Goal: Information Seeking & Learning: Learn about a topic

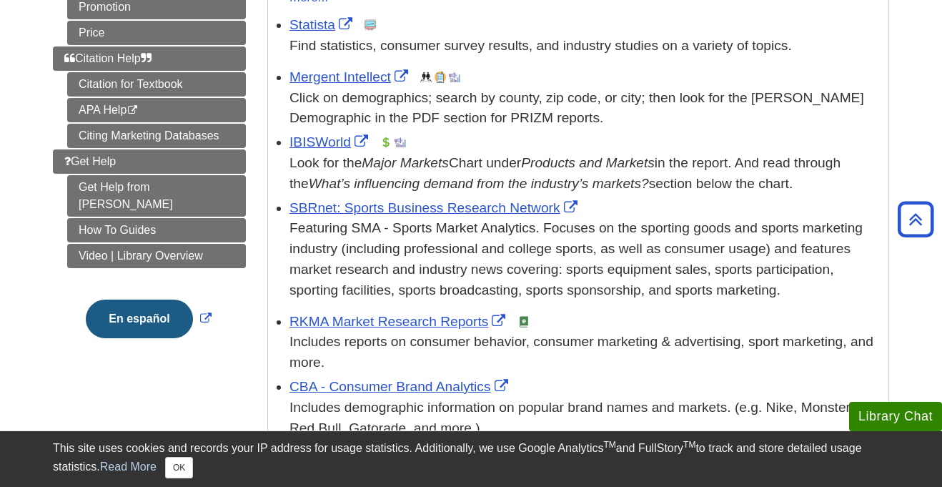
scroll to position [401, 0]
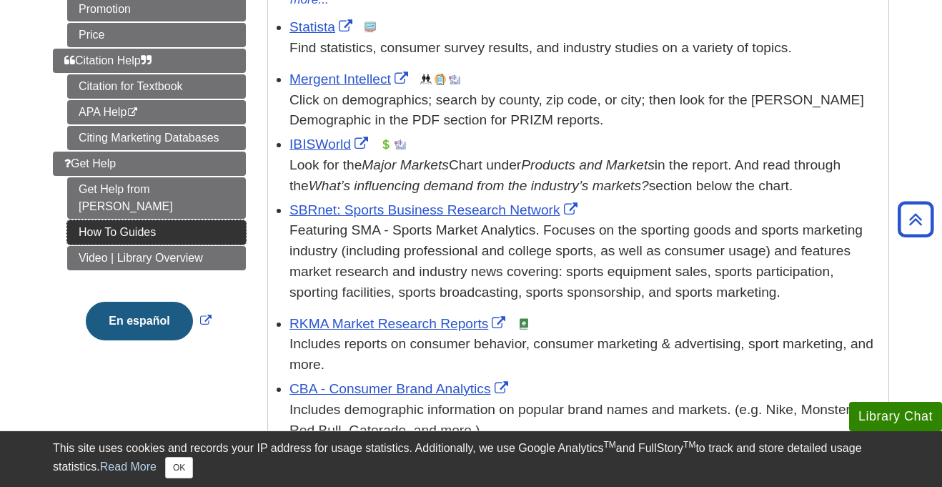
click at [205, 220] on link "How To Guides" at bounding box center [156, 232] width 179 height 24
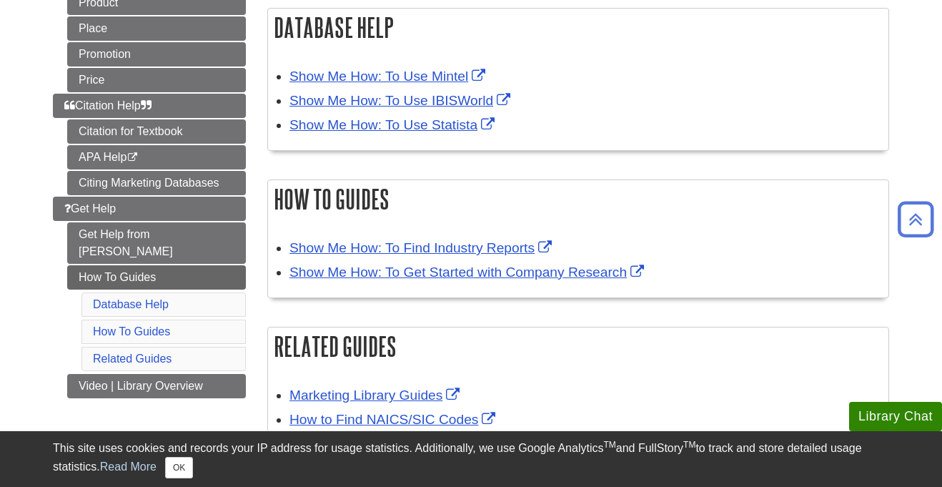
scroll to position [244, 0]
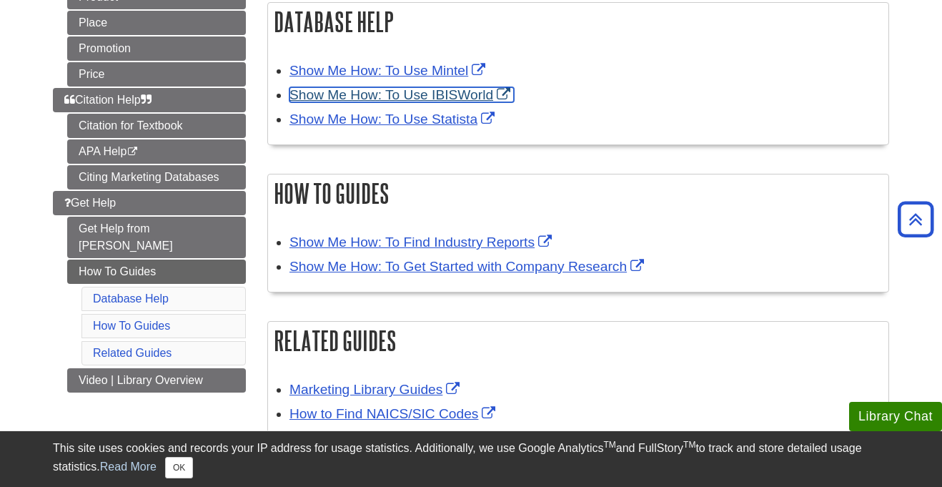
click at [378, 102] on link "Show Me How: To Use IBISWorld" at bounding box center [401, 94] width 224 height 15
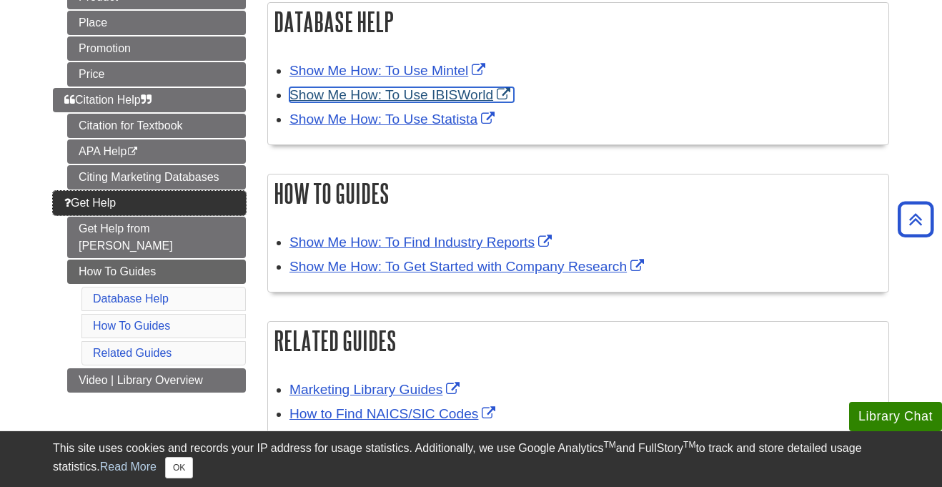
scroll to position [0, 0]
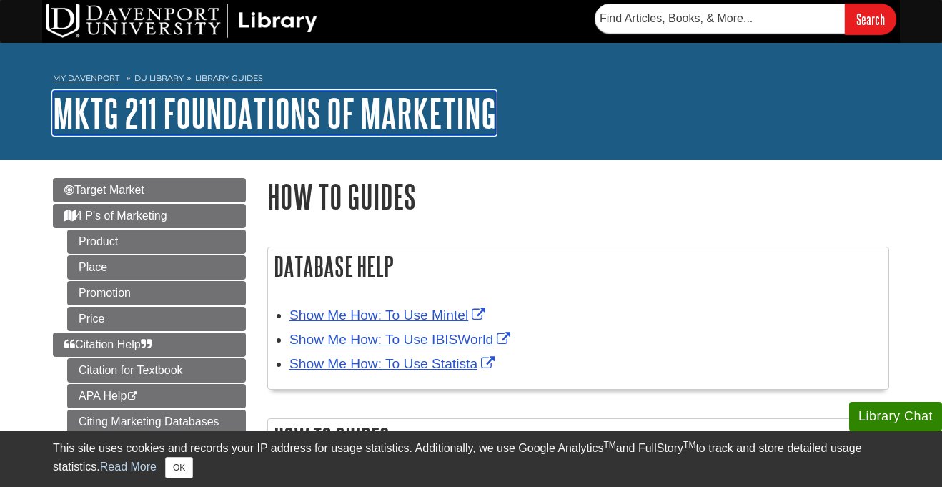
click at [114, 115] on link "MKTG 211 Foundations of Marketing" at bounding box center [274, 113] width 443 height 44
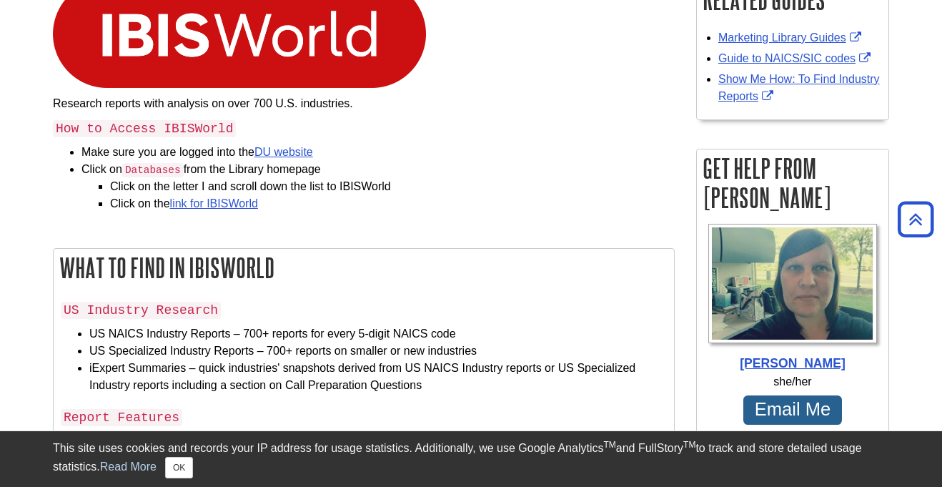
scroll to position [240, 0]
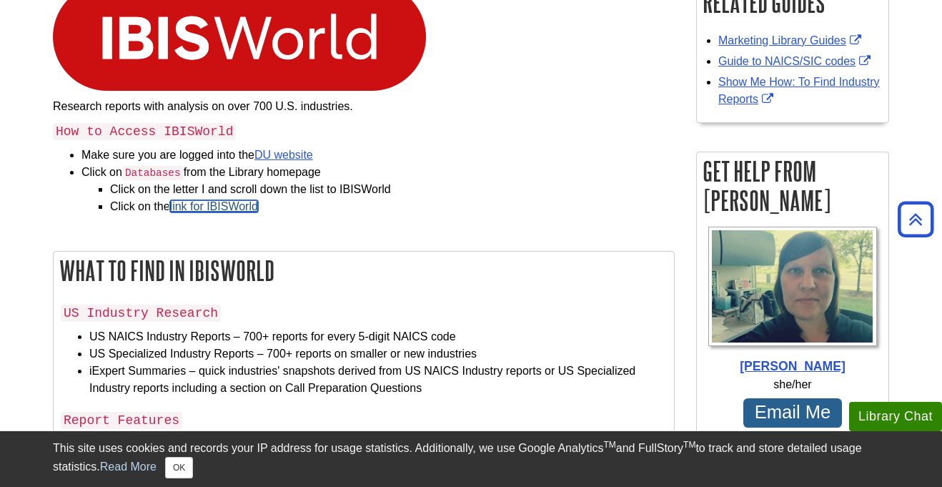
click at [240, 207] on link "link for IBISWorld" at bounding box center [214, 206] width 88 height 12
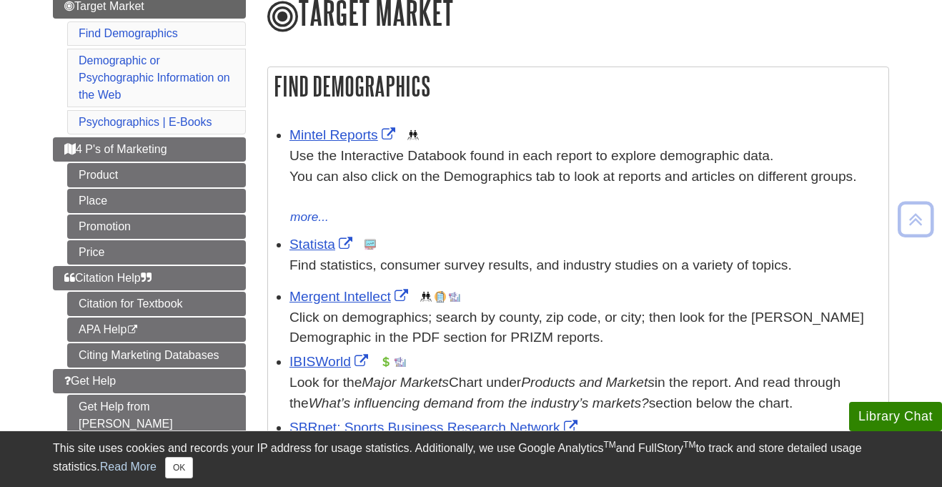
scroll to position [197, 0]
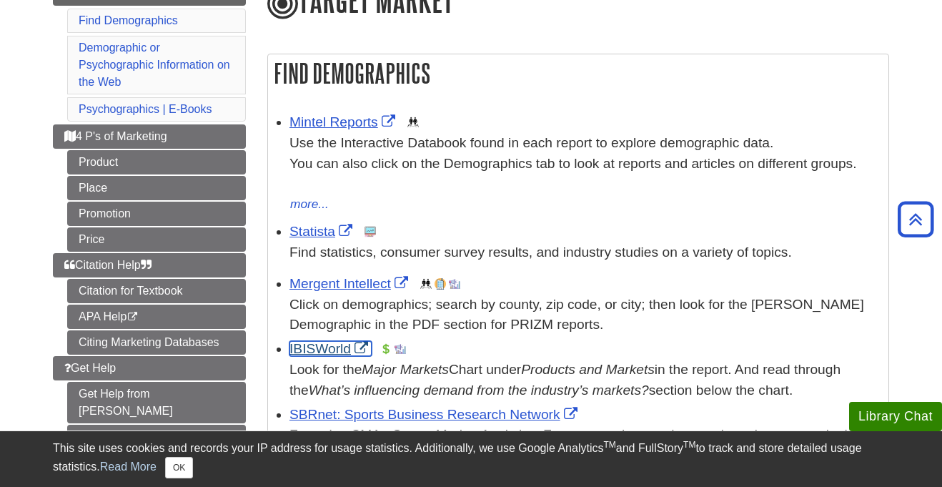
click at [336, 349] on link "IBISWorld" at bounding box center [330, 348] width 82 height 15
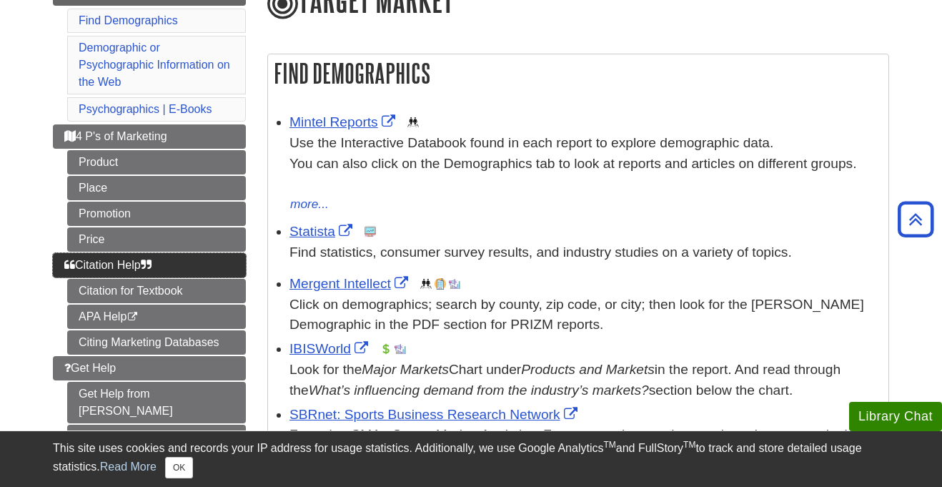
click at [151, 265] on icon "Guide Page Menu" at bounding box center [146, 264] width 11 height 11
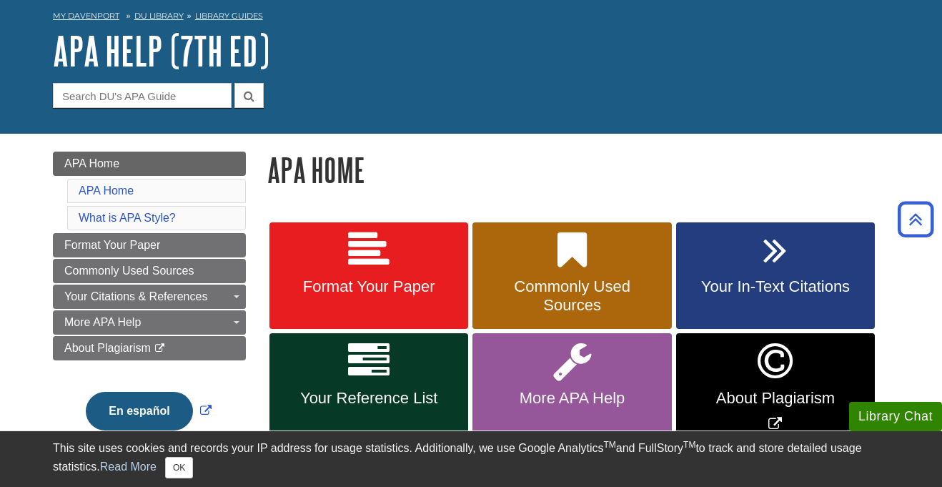
scroll to position [63, 0]
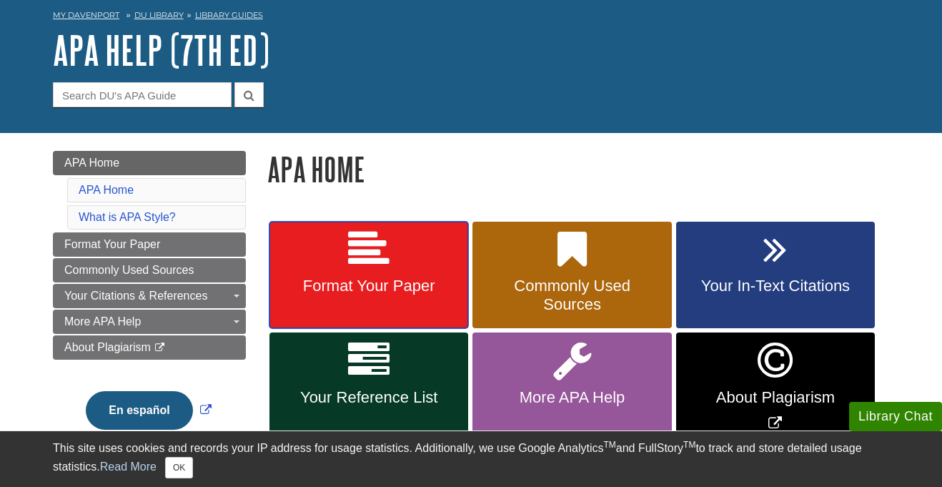
click at [381, 262] on icon at bounding box center [368, 249] width 41 height 41
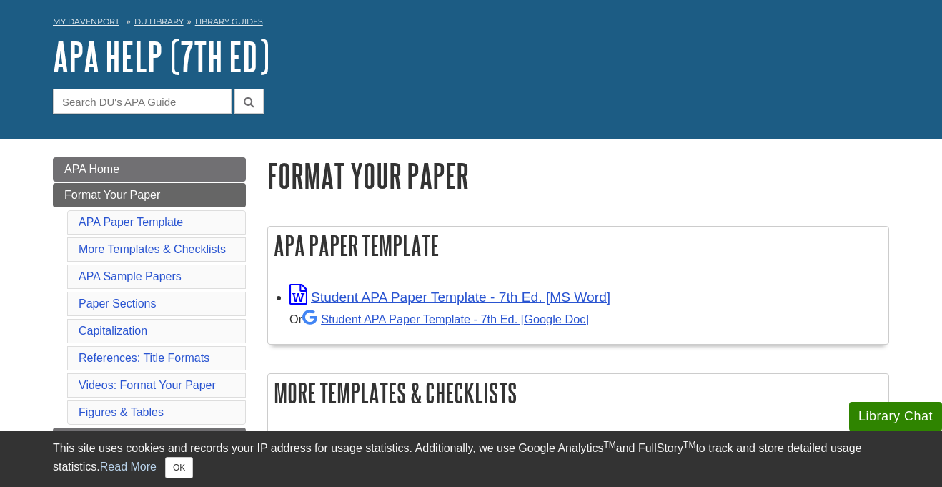
scroll to position [86, 0]
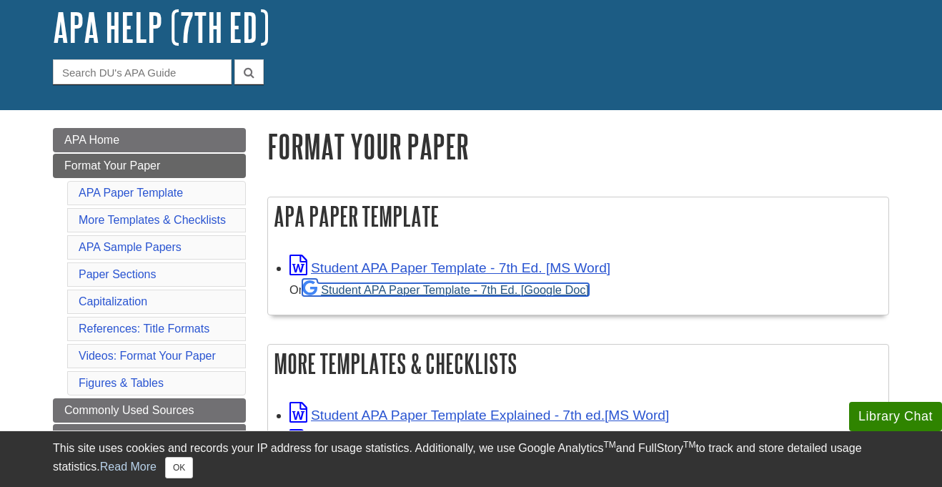
click at [419, 288] on link "Student APA Paper Template - 7th Ed. [Google Doc]" at bounding box center [445, 289] width 287 height 13
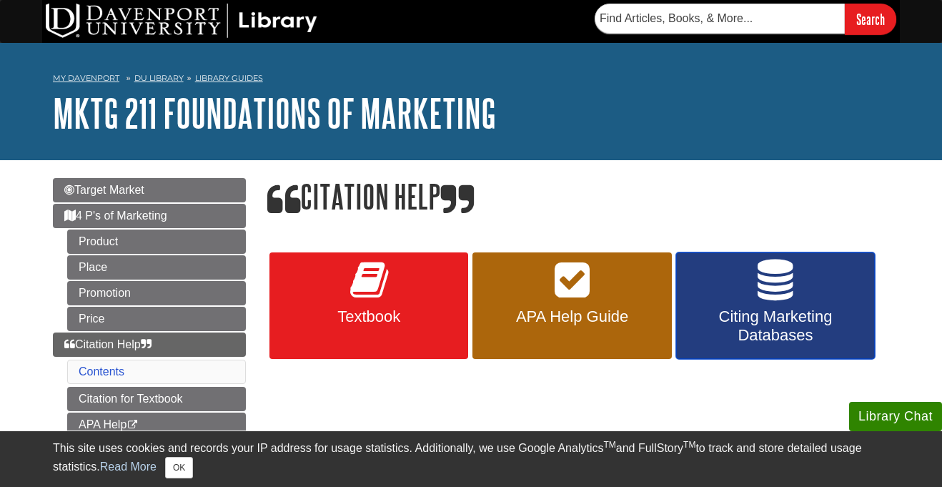
click at [742, 298] on link "Citing Marketing Databases" at bounding box center [775, 305] width 199 height 107
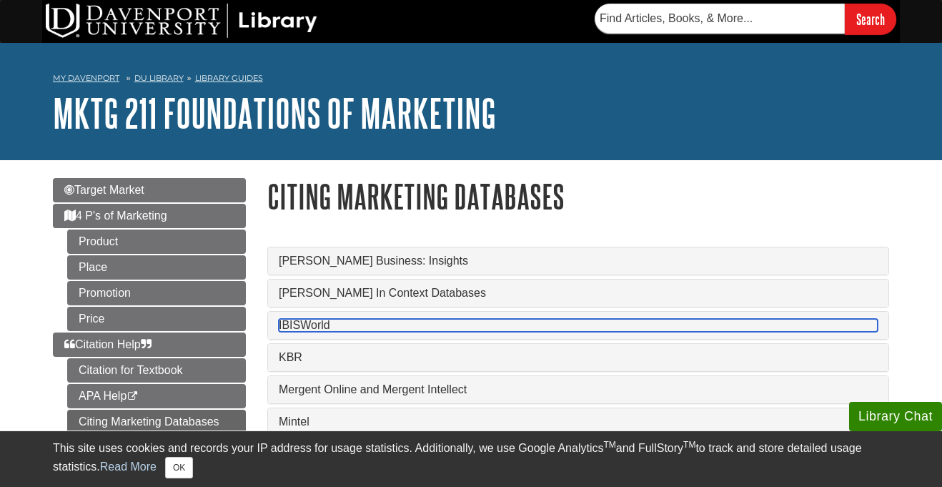
click at [433, 332] on link "IBISWorld" at bounding box center [578, 325] width 599 height 13
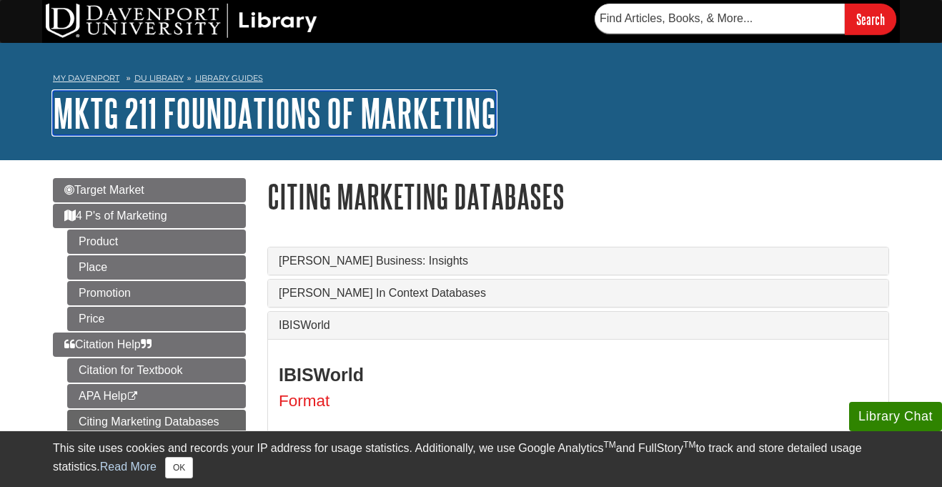
click at [136, 127] on link "MKTG 211 Foundations of Marketing" at bounding box center [274, 113] width 443 height 44
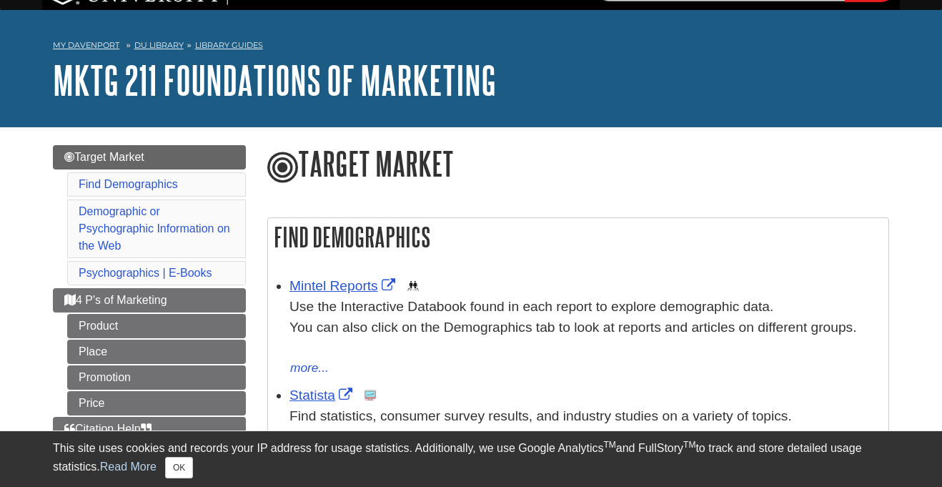
scroll to position [36, 0]
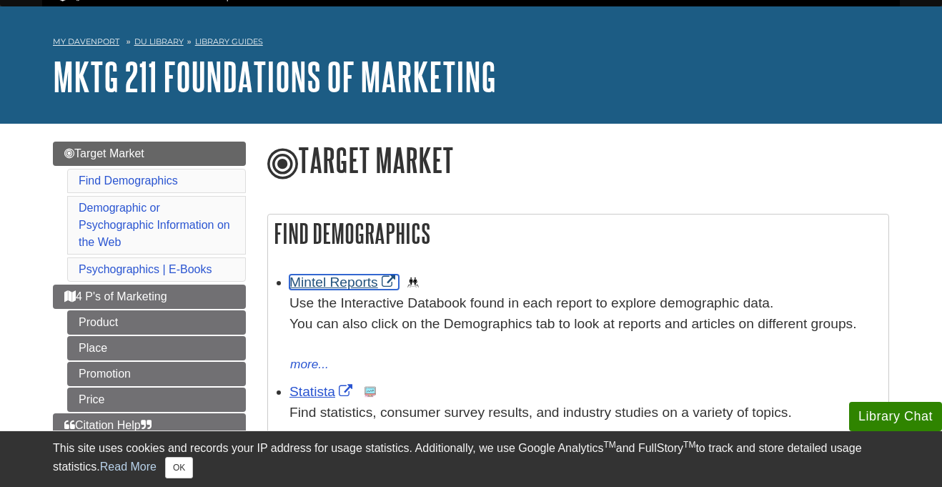
click at [354, 287] on link "Mintel Reports" at bounding box center [343, 281] width 109 height 15
click at [312, 392] on link "Statista" at bounding box center [322, 391] width 66 height 15
